Goal: Task Accomplishment & Management: Manage account settings

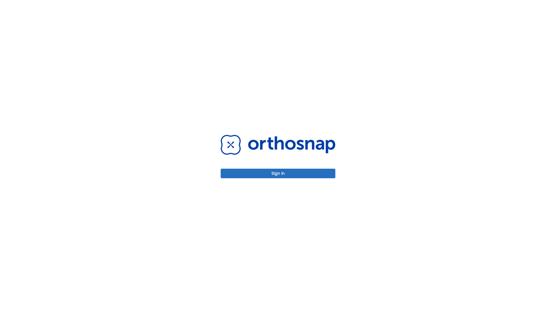
click at [278, 173] on button "Sign in" at bounding box center [278, 174] width 115 height 10
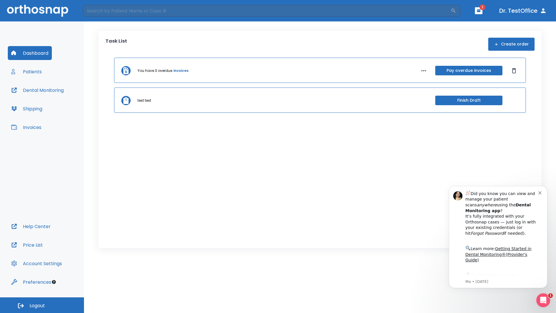
click at [42, 305] on span "Logout" at bounding box center [37, 305] width 15 height 6
